Goal: Download file/media

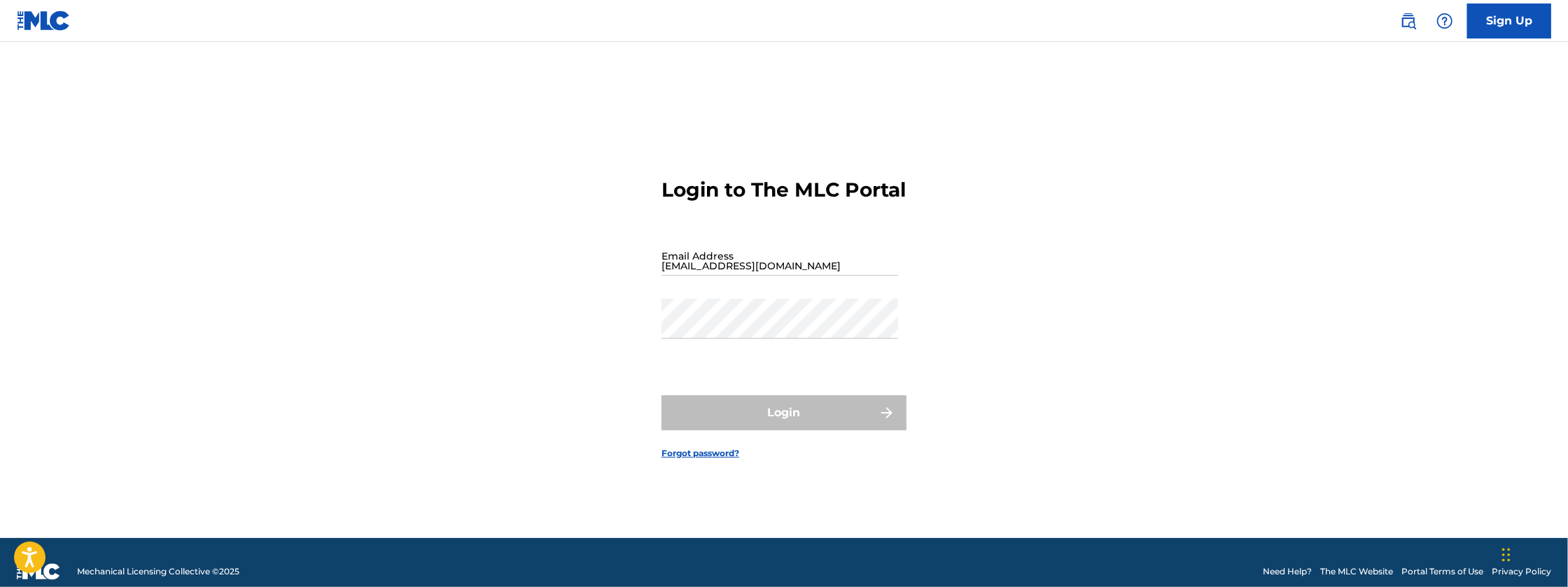
click at [790, 276] on input "[EMAIL_ADDRESS][DOMAIN_NAME]" at bounding box center [780, 255] width 237 height 40
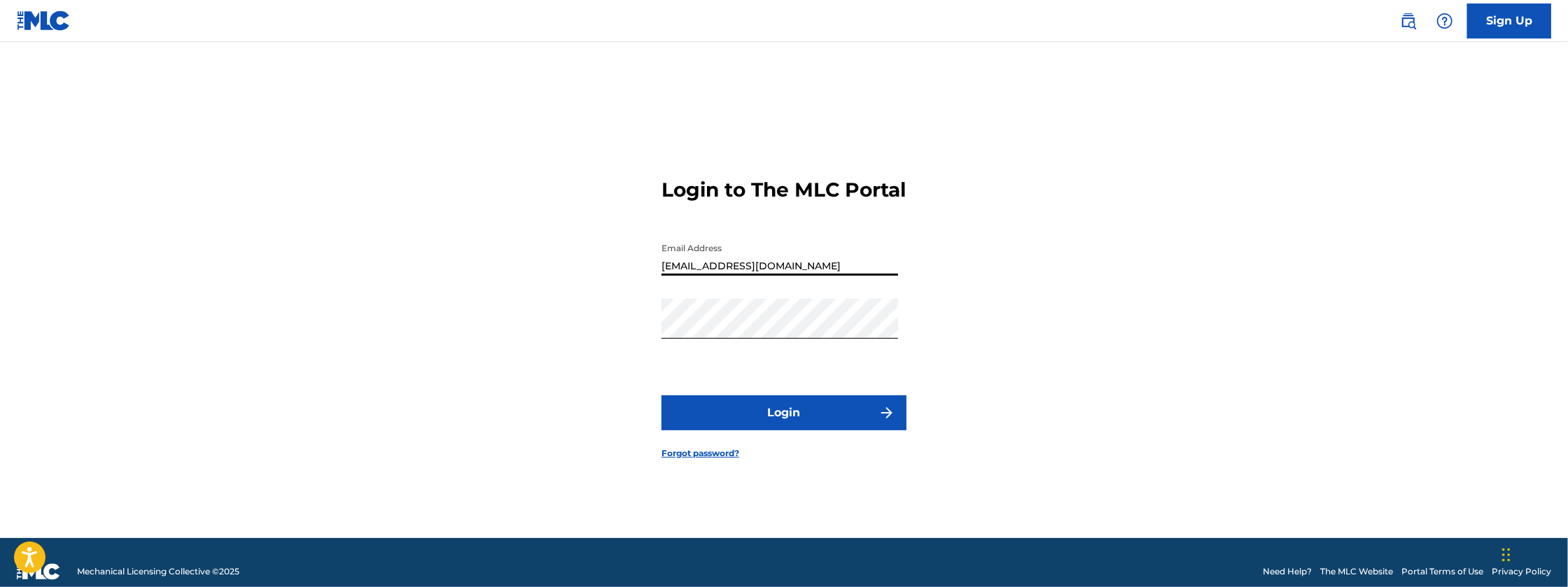
click at [804, 272] on input "[EMAIL_ADDRESS][DOMAIN_NAME]" at bounding box center [780, 255] width 237 height 40
type input "[EMAIL_ADDRESS][DOMAIN_NAME]"
click at [662, 395] on button "Login" at bounding box center [784, 413] width 245 height 35
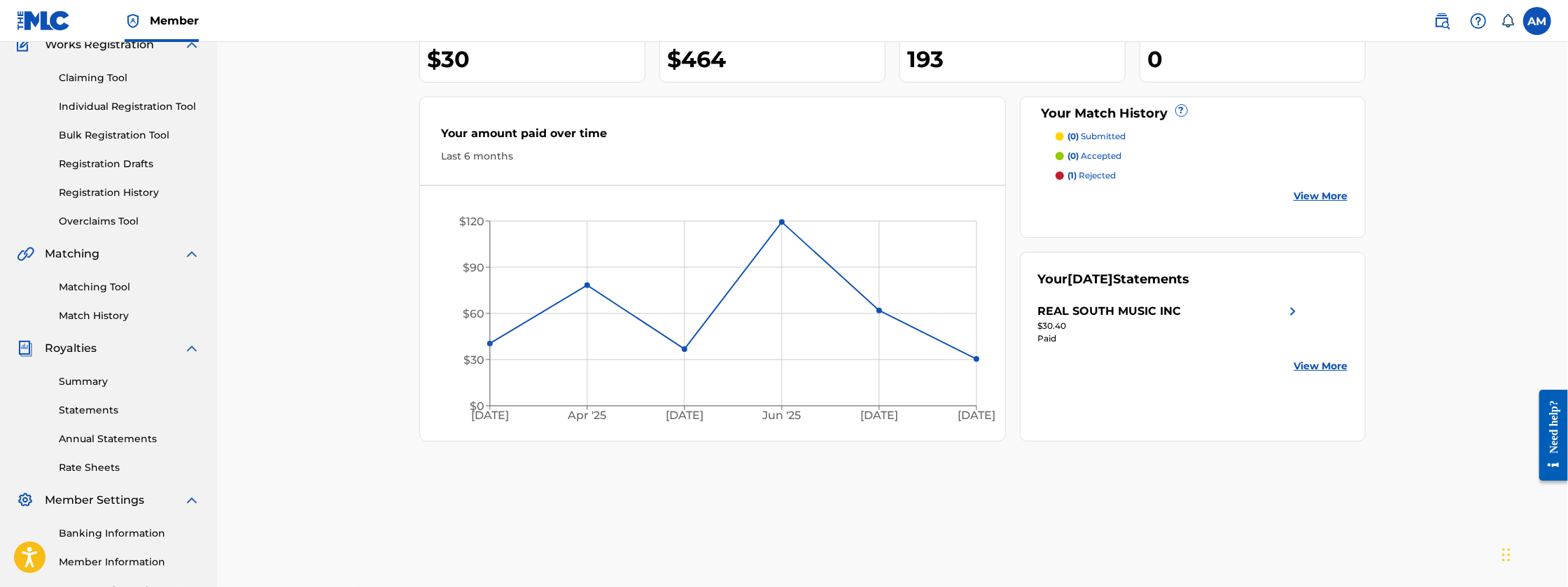
scroll to position [140, 0]
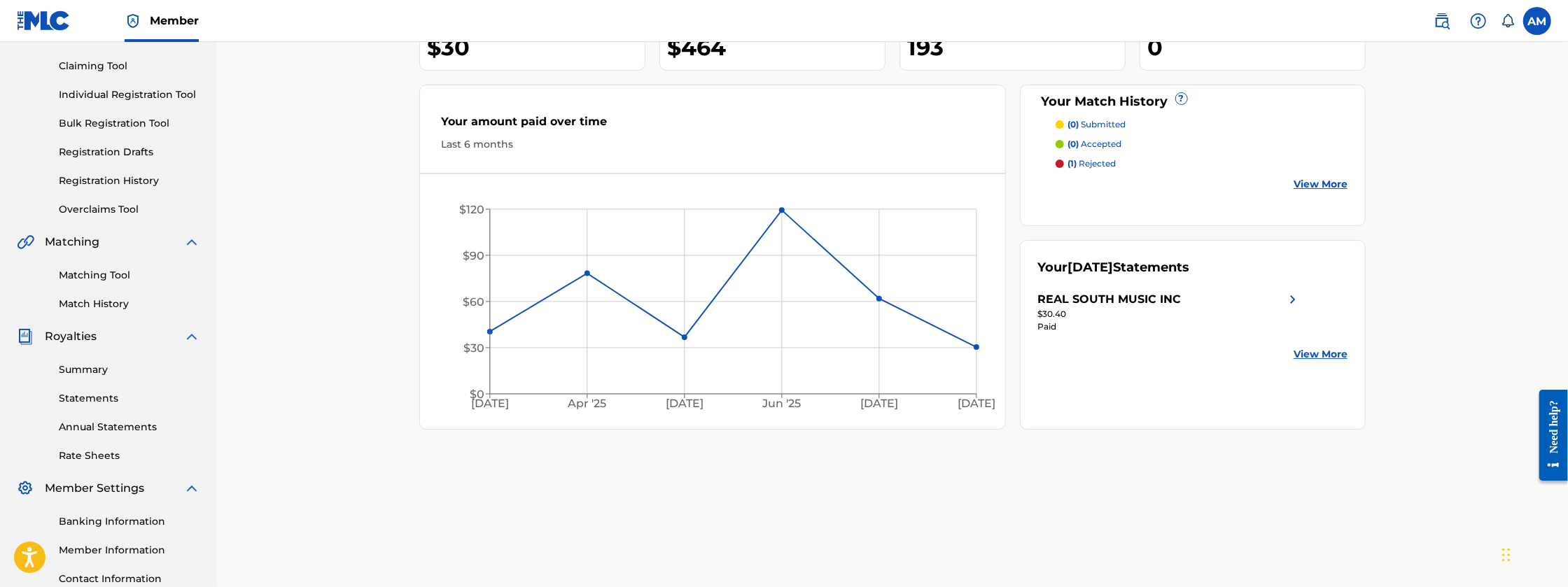
click at [114, 452] on link "Rate Sheets" at bounding box center [129, 455] width 142 height 15
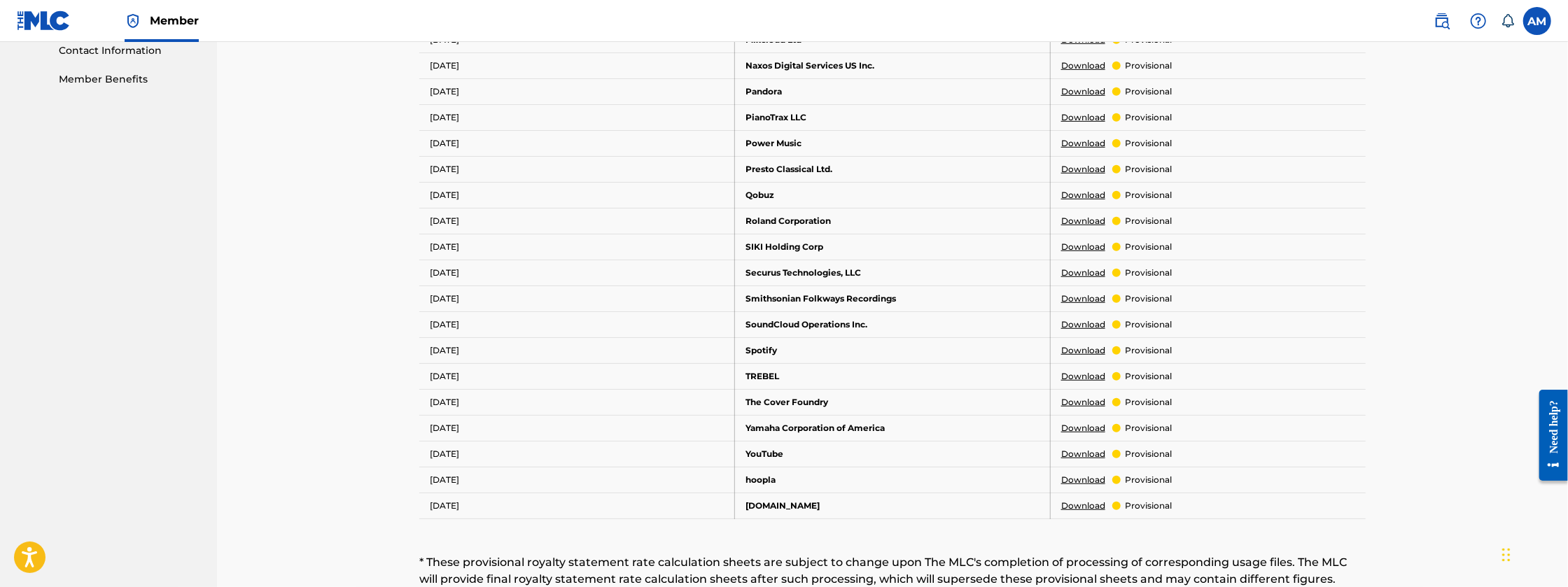
scroll to position [676, 0]
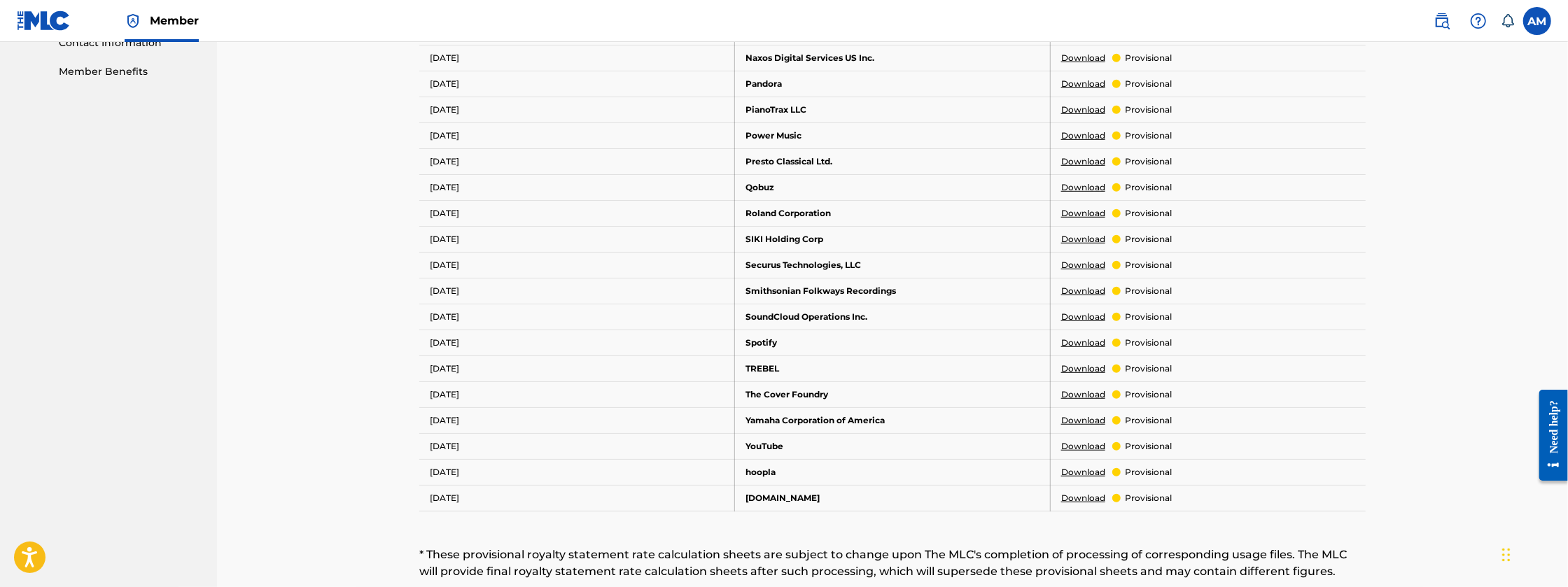
click at [1076, 441] on link "Download" at bounding box center [1083, 446] width 44 height 12
